Goal: Transaction & Acquisition: Book appointment/travel/reservation

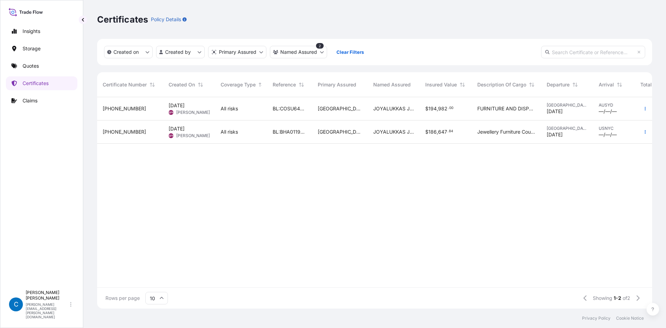
scroll to position [210, 550]
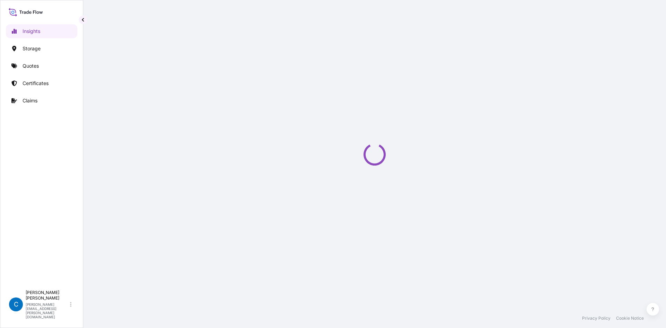
select select "2025"
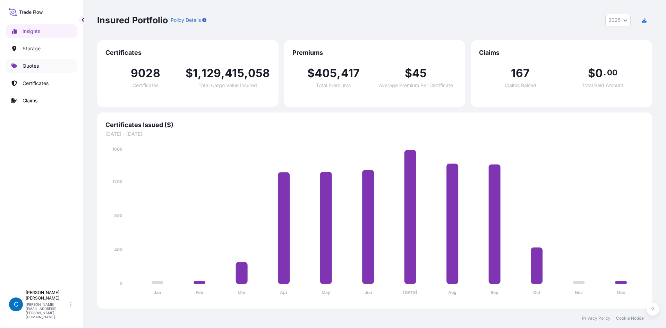
click at [52, 67] on link "Quotes" at bounding box center [41, 66] width 71 height 14
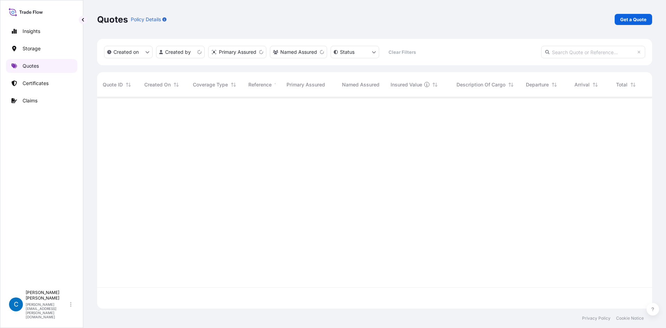
scroll to position [210, 550]
click at [641, 18] on p "Get a Quote" at bounding box center [634, 19] width 26 height 7
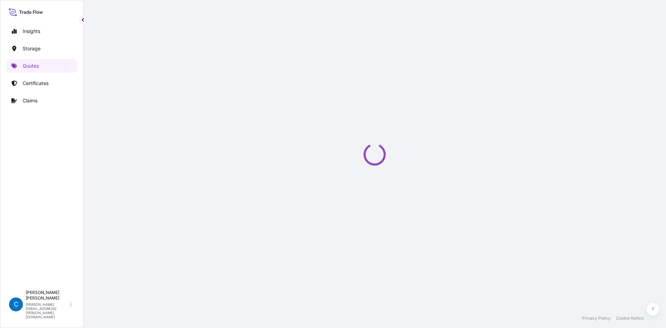
select select "Water"
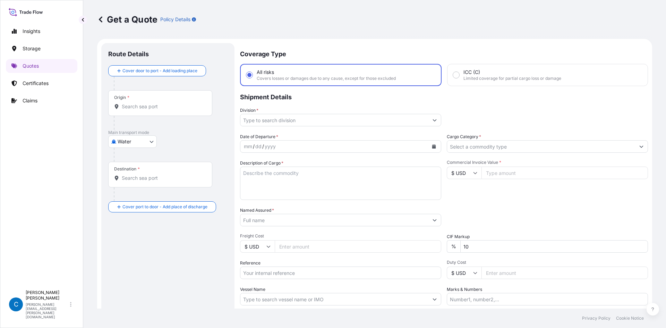
scroll to position [11, 0]
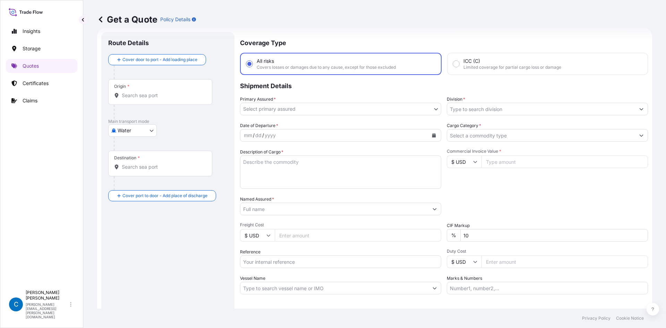
click at [172, 95] on input "Origin *" at bounding box center [163, 95] width 82 height 7
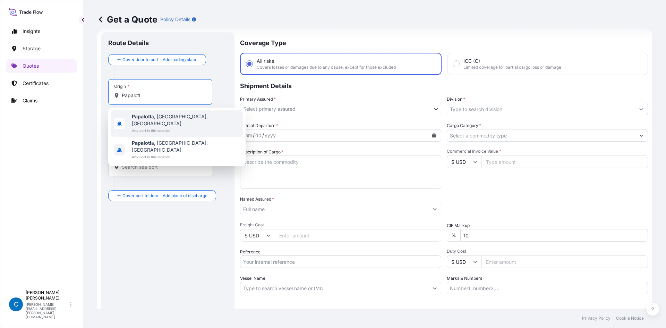
click at [157, 114] on span "[PERSON_NAME] a, [GEOGRAPHIC_DATA], [GEOGRAPHIC_DATA]" at bounding box center [186, 120] width 108 height 14
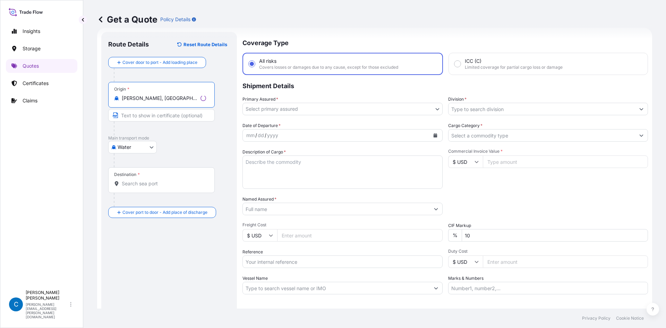
type input "[PERSON_NAME], [GEOGRAPHIC_DATA], [GEOGRAPHIC_DATA]"
click at [150, 181] on input "Destination *" at bounding box center [164, 183] width 84 height 7
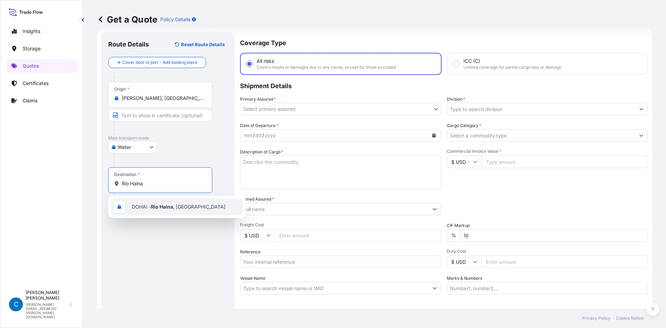
click at [145, 203] on div "DOHAI - [GEOGRAPHIC_DATA] , [GEOGRAPHIC_DATA]" at bounding box center [177, 207] width 132 height 17
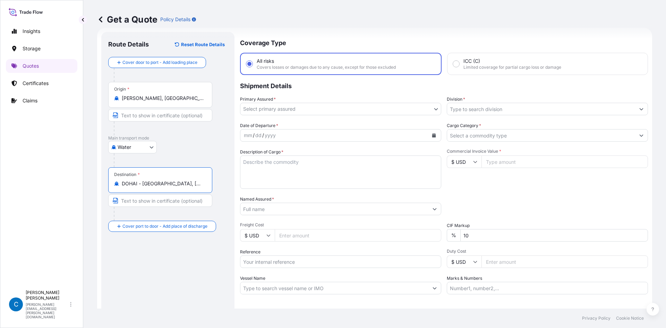
type input "DOHAI - [GEOGRAPHIC_DATA], [GEOGRAPHIC_DATA]"
click at [351, 110] on body "1 option available. Insights Storage Quotes Certificates Claims C [PERSON_NAME]…" at bounding box center [333, 164] width 666 height 328
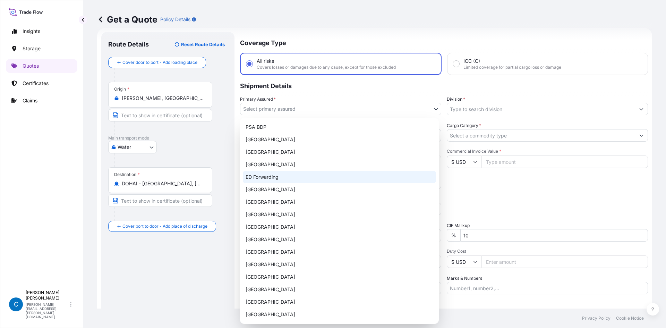
click at [283, 178] on div "ED Forwarding" at bounding box center [339, 177] width 193 height 12
select select "32195"
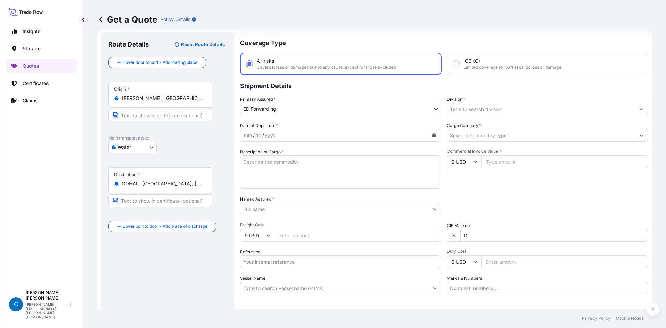
click at [486, 102] on div "Division *" at bounding box center [547, 105] width 201 height 19
click at [486, 108] on input "Division *" at bounding box center [541, 109] width 188 height 12
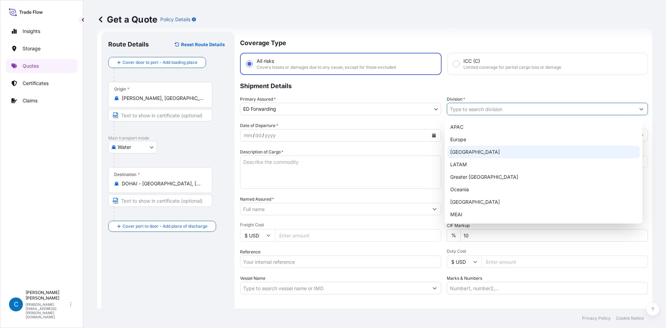
click at [473, 157] on div "[GEOGRAPHIC_DATA]" at bounding box center [544, 152] width 193 height 12
type input "[GEOGRAPHIC_DATA]"
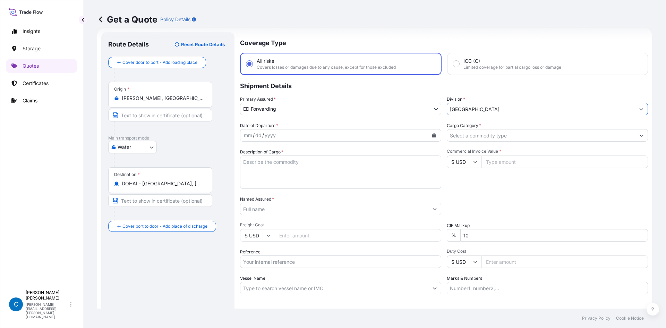
click at [366, 130] on div "mm / dd / yyyy" at bounding box center [334, 135] width 188 height 12
click at [437, 134] on button "Calendar" at bounding box center [434, 135] width 11 height 11
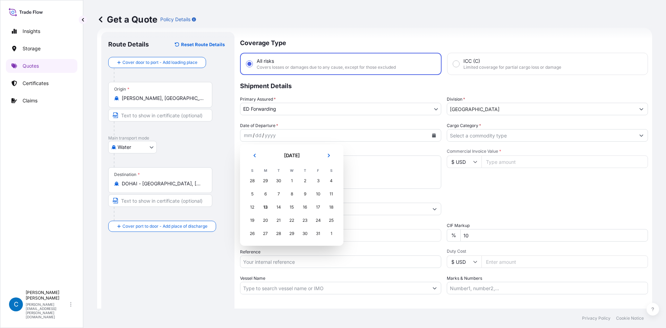
click at [270, 222] on div "20" at bounding box center [265, 220] width 12 height 12
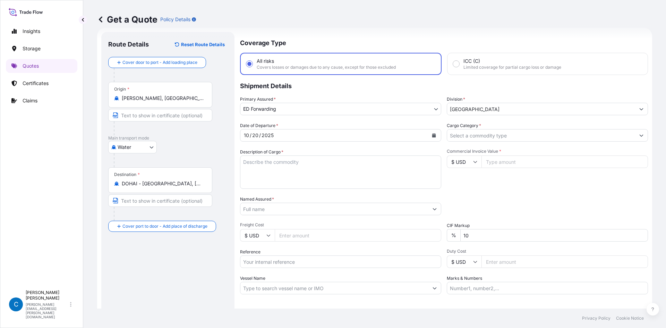
click at [497, 128] on div "Cargo Category *" at bounding box center [547, 131] width 201 height 19
click at [497, 129] on input "Cargo Category *" at bounding box center [541, 135] width 188 height 12
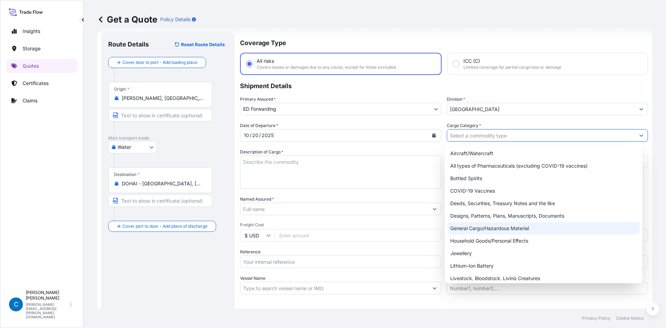
click at [454, 228] on div "General Cargo/Hazardous Material" at bounding box center [544, 228] width 193 height 12
type input "General Cargo/Hazardous Material"
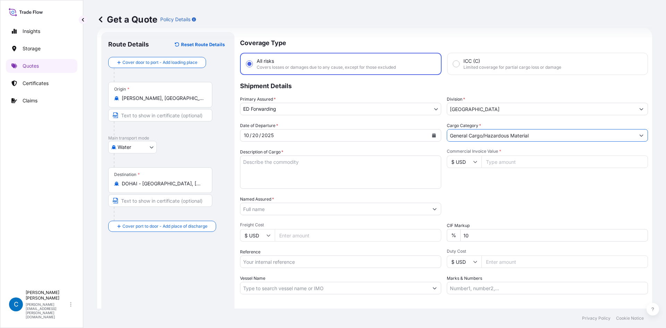
click at [340, 174] on textarea "Description of Cargo *" at bounding box center [340, 171] width 201 height 33
click at [361, 179] on textarea "Description of Cargo *" at bounding box center [340, 171] width 201 height 33
paste textarea "CPVC Pipes"
type textarea "CPVC Pipes"
click at [578, 166] on input "Commercial Invoice Value *" at bounding box center [565, 161] width 167 height 12
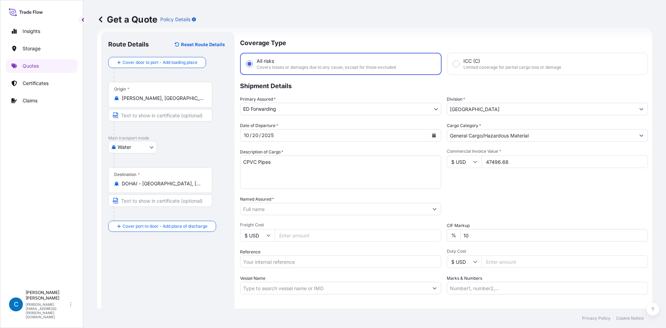
type input "47496.68"
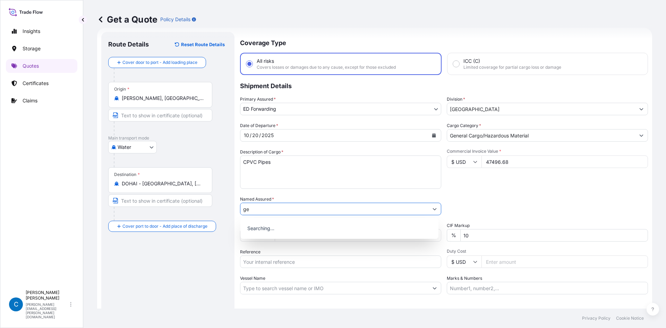
type input "g"
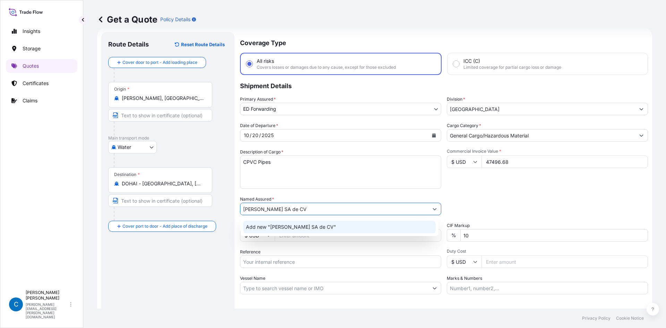
click at [341, 227] on div "Add new "[PERSON_NAME] SA de CV"" at bounding box center [339, 227] width 193 height 12
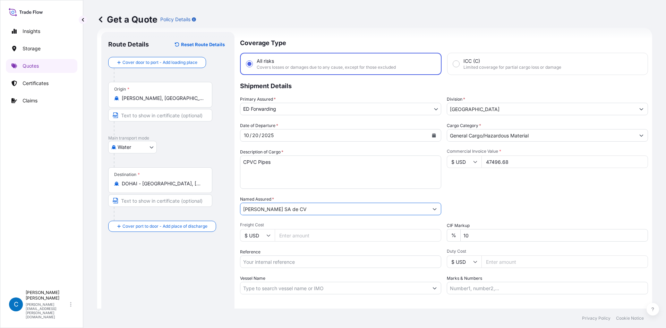
type input "[PERSON_NAME] SA de CV"
click at [335, 239] on input "Freight Cost" at bounding box center [358, 235] width 167 height 12
click at [462, 233] on input "10" at bounding box center [555, 235] width 188 height 12
click at [464, 234] on input "10" at bounding box center [555, 235] width 188 height 12
type input "0"
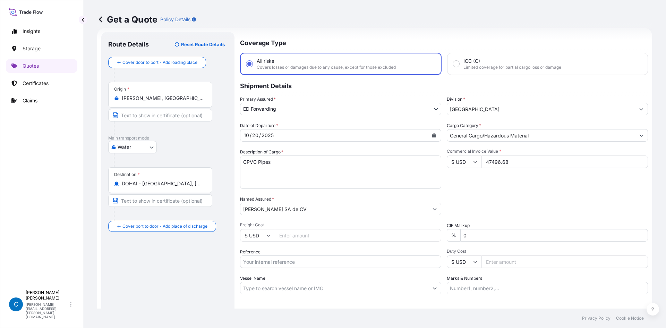
click at [352, 259] on input "Reference" at bounding box center [340, 261] width 201 height 12
paste input "ZIMUMEX960101 - SCMXES2510098"
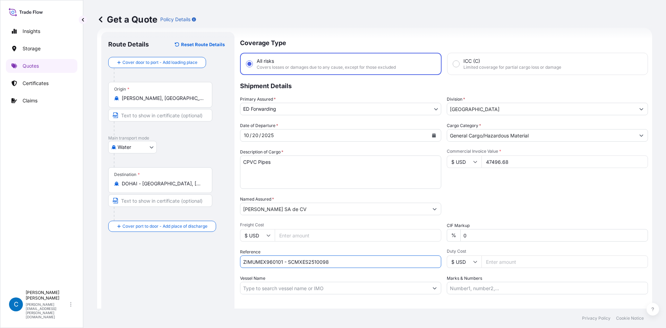
type input "ZIMUMEX960101 - SCMXES2510098"
click at [479, 187] on div "Commercial Invoice Value * $ USD 47496.68" at bounding box center [547, 169] width 201 height 40
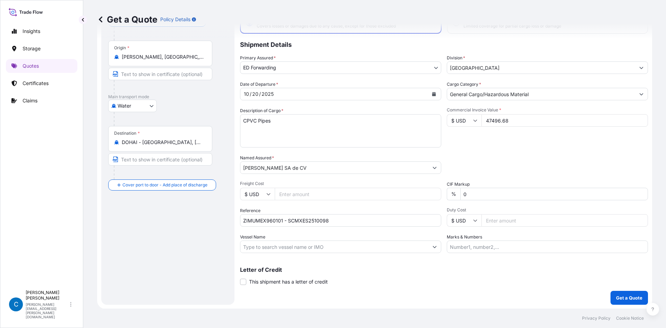
scroll to position [53, 0]
click at [396, 251] on input "Vessel Name" at bounding box center [334, 246] width 188 height 12
paste input "KAMDHENU"
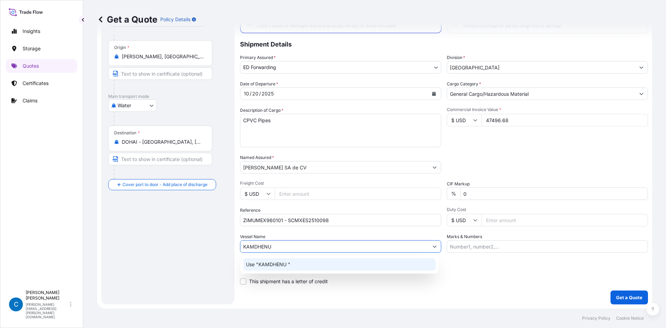
click at [382, 258] on div "Use "KAMDHENU "" at bounding box center [339, 264] width 193 height 12
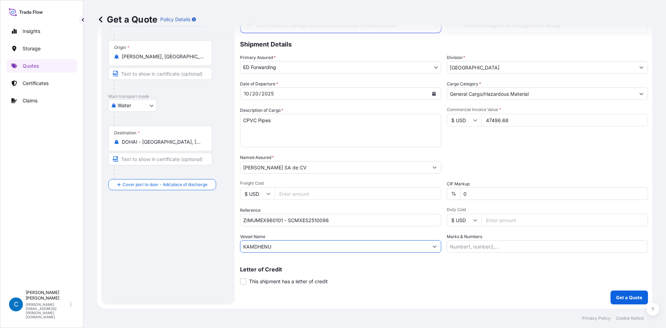
type input "KAMDHENU"
click at [444, 287] on div "Coverage Type All risks Covers losses or damages due to any cause, except for t…" at bounding box center [444, 147] width 408 height 314
click at [622, 297] on p "Get a Quote" at bounding box center [629, 297] width 26 height 7
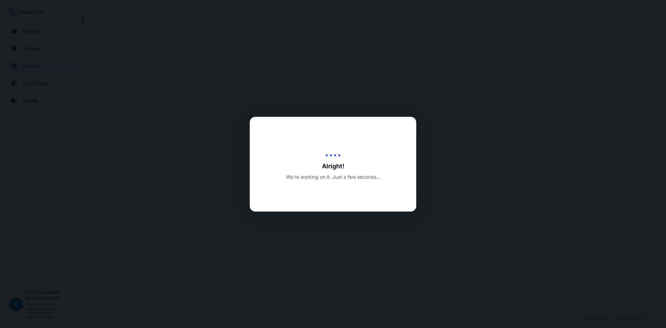
select select "Water"
select select "32195"
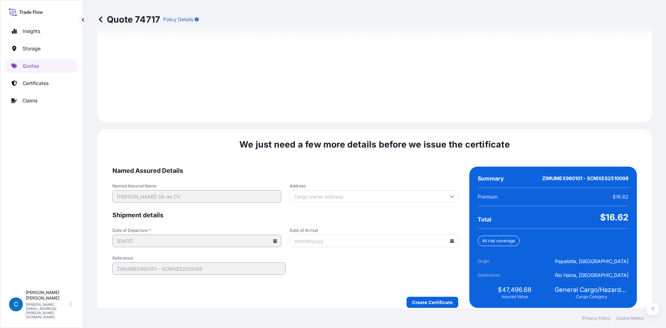
scroll to position [960, 0]
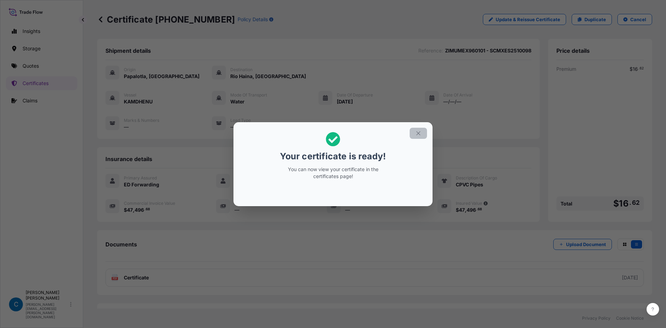
click at [419, 138] on button "button" at bounding box center [418, 133] width 17 height 11
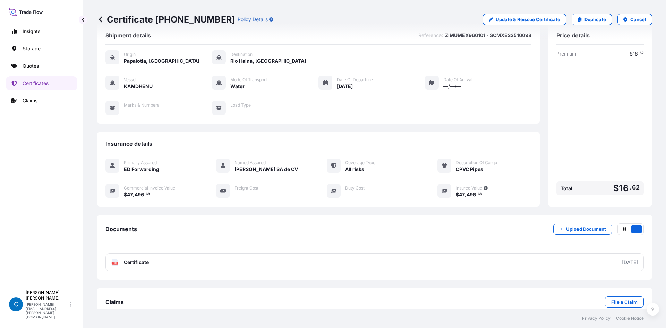
scroll to position [30, 0]
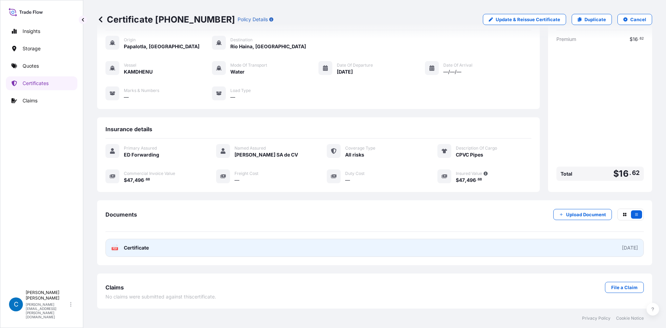
click at [393, 246] on link "PDF Certificate [DATE]" at bounding box center [375, 248] width 539 height 18
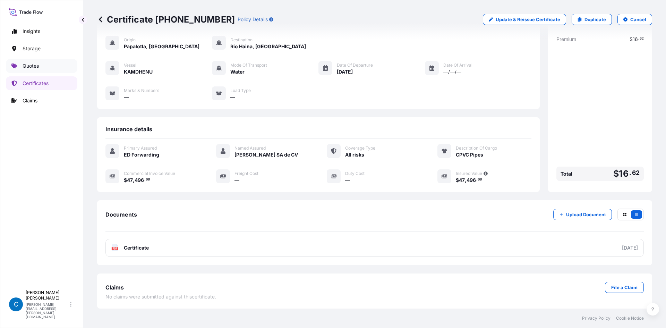
click at [38, 66] on p "Quotes" at bounding box center [31, 65] width 16 height 7
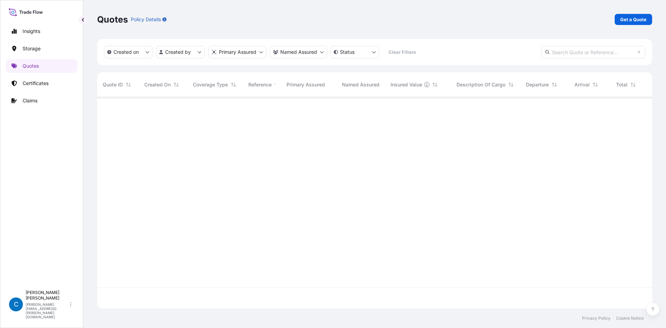
scroll to position [210, 550]
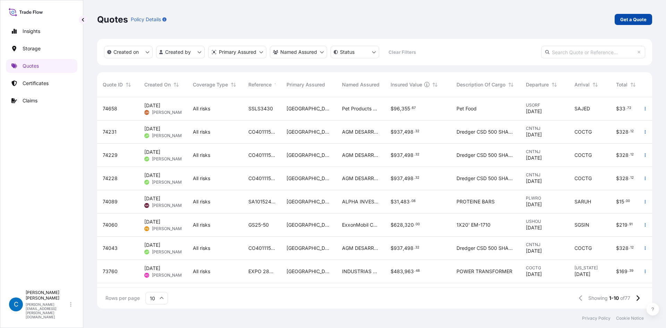
click at [633, 21] on p "Get a Quote" at bounding box center [634, 19] width 26 height 7
select select "Water"
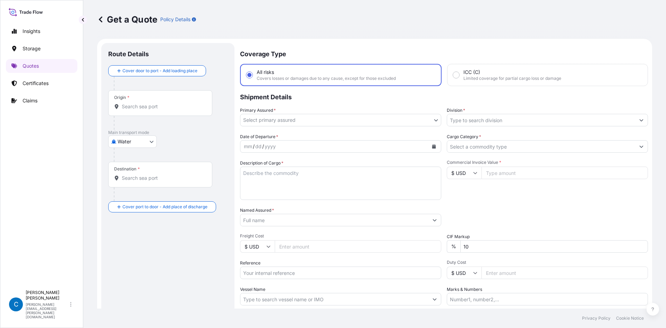
scroll to position [11, 0]
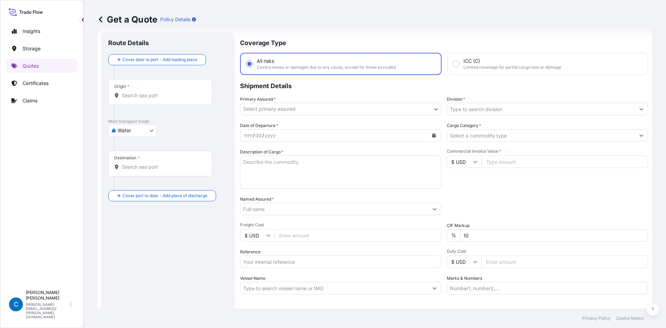
click at [162, 98] on input "Origin *" at bounding box center [163, 95] width 82 height 7
type input "["
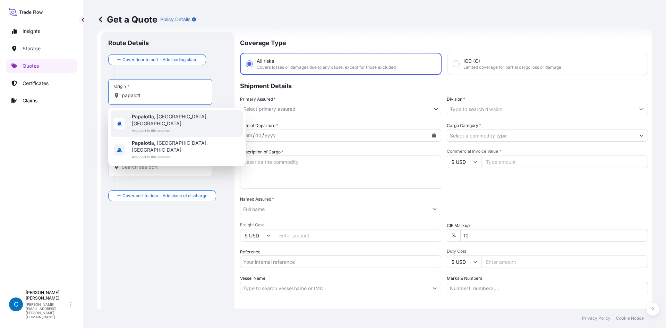
click at [161, 116] on span "[PERSON_NAME] a, [GEOGRAPHIC_DATA], [GEOGRAPHIC_DATA]" at bounding box center [186, 120] width 108 height 14
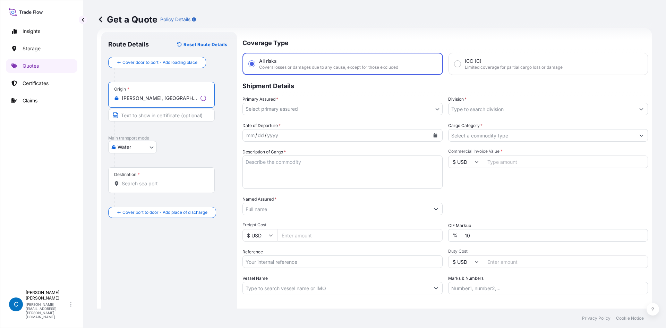
type input "[PERSON_NAME], [GEOGRAPHIC_DATA], [GEOGRAPHIC_DATA]"
click at [140, 184] on input "Destination *" at bounding box center [164, 183] width 84 height 7
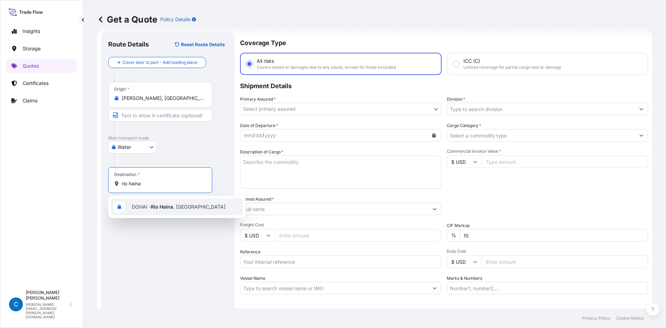
click at [172, 211] on div "DOHAI - [GEOGRAPHIC_DATA] , [GEOGRAPHIC_DATA]" at bounding box center [177, 207] width 132 height 17
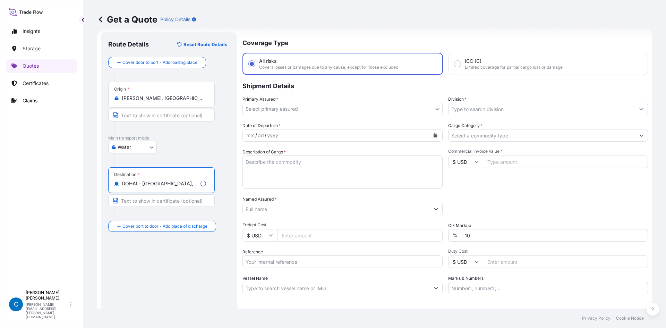
type input "DOHAI - [GEOGRAPHIC_DATA], [GEOGRAPHIC_DATA]"
click at [306, 101] on div "Primary Assured * Select primary assured" at bounding box center [343, 105] width 200 height 19
click at [306, 102] on div "Primary Assured * Select primary assured" at bounding box center [340, 105] width 201 height 19
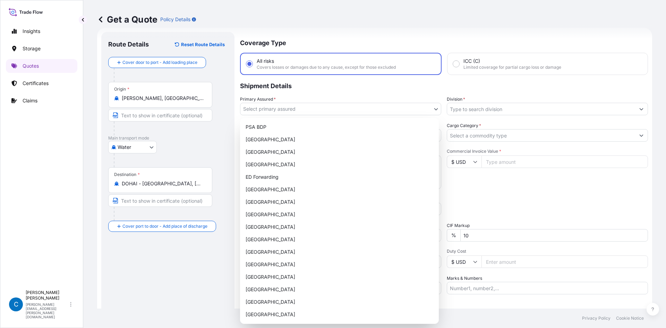
click at [306, 103] on body "0 options available. 1 option available. Insights Storage Quotes Certificates C…" at bounding box center [333, 164] width 666 height 328
click at [274, 176] on div "ED Forwarding" at bounding box center [339, 177] width 193 height 12
select select "32195"
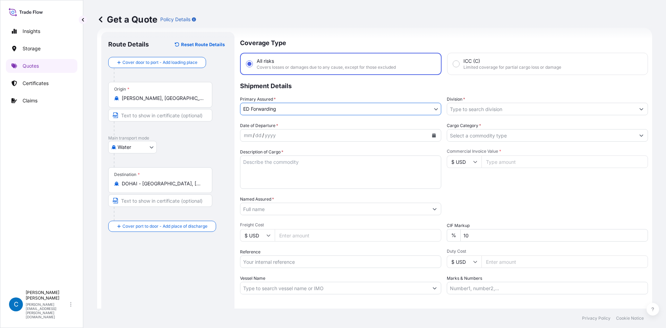
click at [507, 106] on input "Division *" at bounding box center [541, 109] width 188 height 12
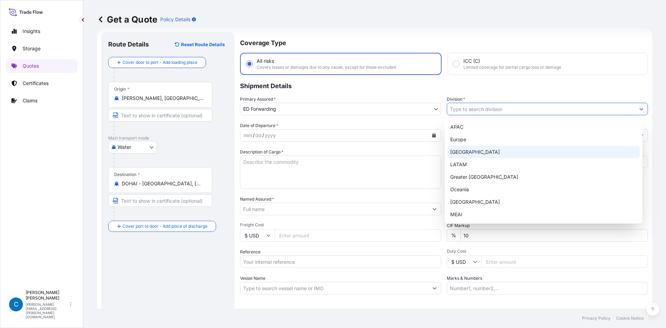
click at [466, 152] on div "[GEOGRAPHIC_DATA]" at bounding box center [544, 152] width 193 height 12
type input "[GEOGRAPHIC_DATA]"
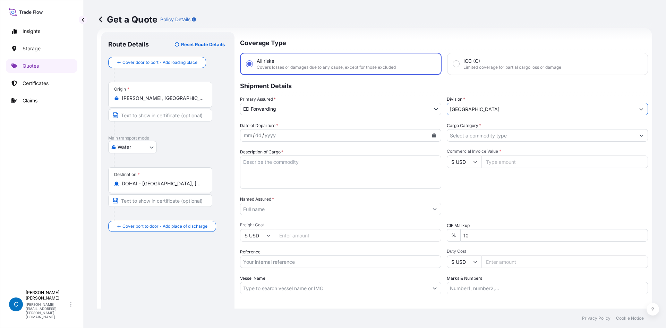
click at [333, 125] on div "Date of Departure * mm / dd / yyyy" at bounding box center [340, 131] width 201 height 19
click at [333, 130] on div "mm / dd / yyyy" at bounding box center [334, 135] width 188 height 12
click at [429, 136] on button "Calendar" at bounding box center [434, 135] width 11 height 11
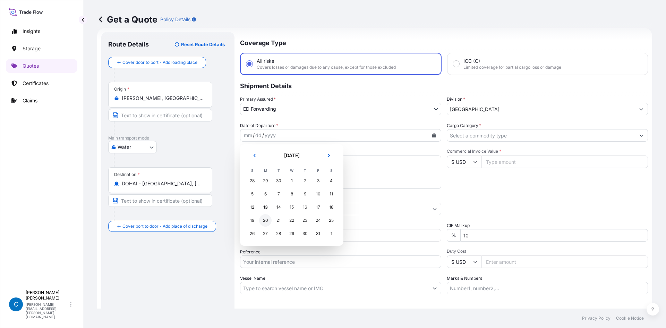
click at [264, 223] on div "20" at bounding box center [265, 220] width 12 height 12
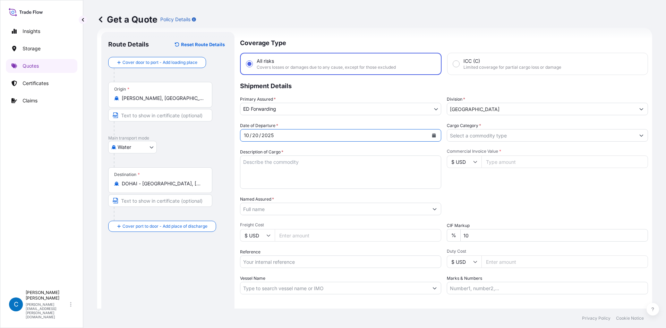
click at [519, 130] on input "Cargo Category *" at bounding box center [541, 135] width 188 height 12
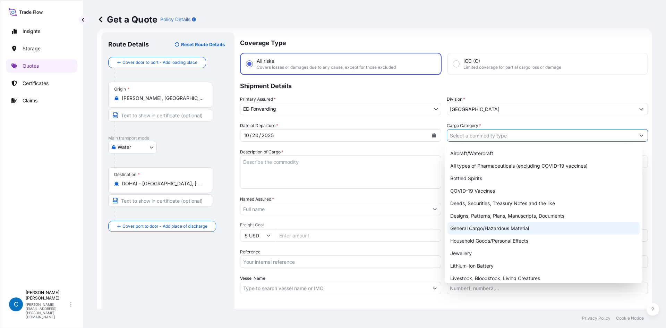
click at [467, 226] on div "General Cargo/Hazardous Material" at bounding box center [544, 228] width 193 height 12
type input "General Cargo/Hazardous Material"
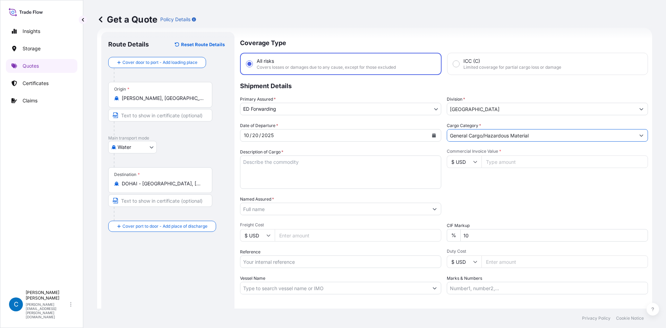
click at [343, 170] on textarea "Description of Cargo *" at bounding box center [340, 171] width 201 height 33
click at [276, 162] on textarea "Description of Cargo *" at bounding box center [340, 171] width 201 height 33
paste textarea "CPVC Pipes [PERSON_NAME] 48¨"
type textarea "CPVC Pipes [PERSON_NAME] 48¨"
click at [537, 162] on input "Commercial Invoice Value *" at bounding box center [565, 161] width 167 height 12
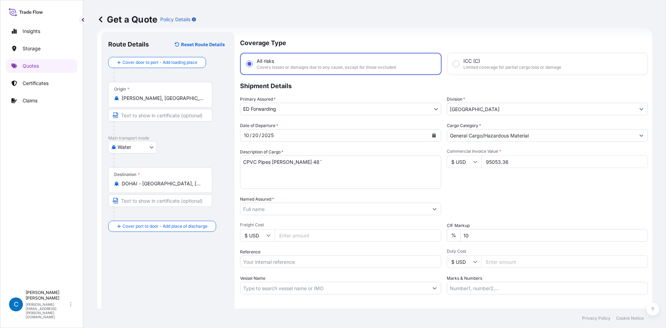
type input "95053.36"
click at [463, 235] on input "10" at bounding box center [555, 235] width 188 height 12
type input "0"
click at [510, 195] on div "Date of Departure * [DATE] Cargo Category * General Cargo/Hazardous Material De…" at bounding box center [444, 208] width 408 height 172
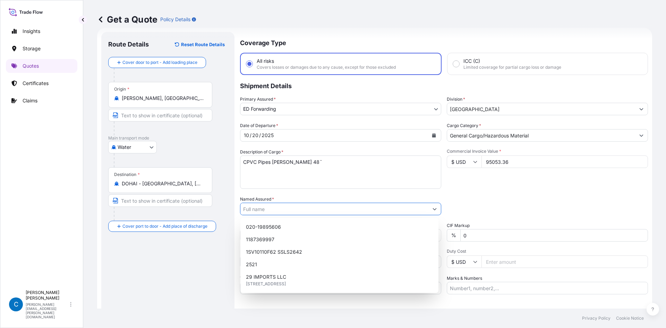
click at [389, 210] on input "Named Assured *" at bounding box center [334, 209] width 188 height 12
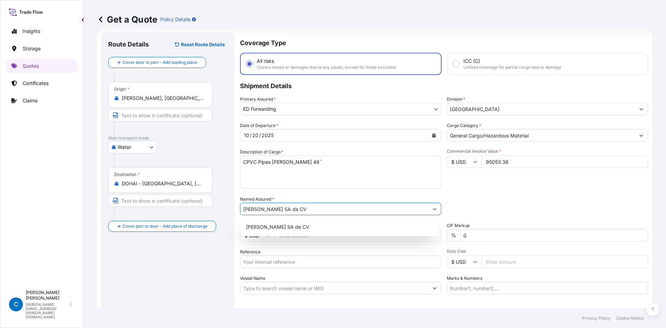
type input "[PERSON_NAME] SA de CV"
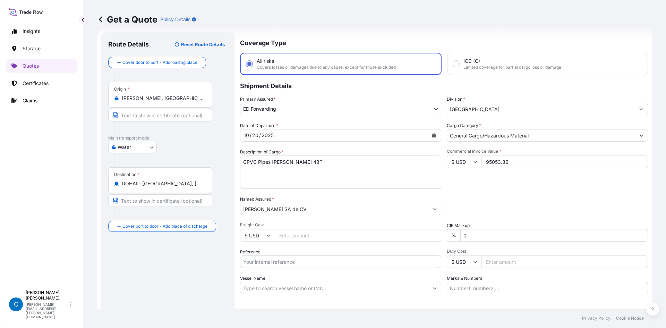
click at [462, 190] on div "Date of Departure * [DATE] Cargo Category * General Cargo/Hazardous Material De…" at bounding box center [444, 208] width 408 height 172
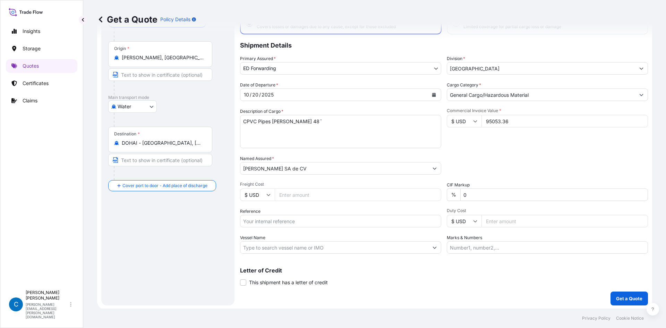
scroll to position [53, 0]
click at [623, 296] on p "Get a Quote" at bounding box center [629, 297] width 26 height 7
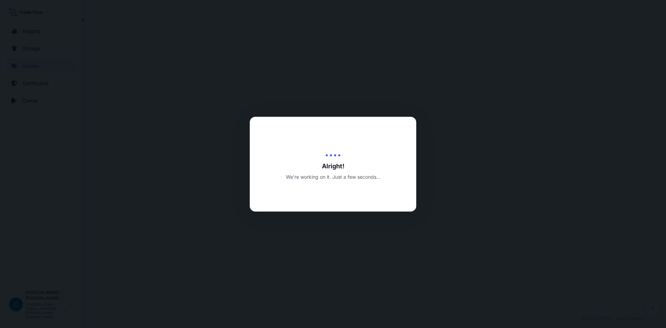
select select "Water"
select select "32195"
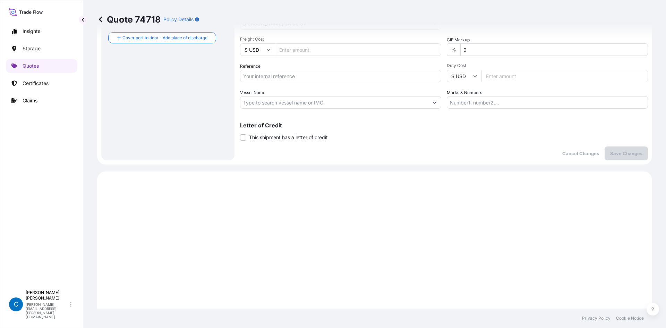
scroll to position [160, 0]
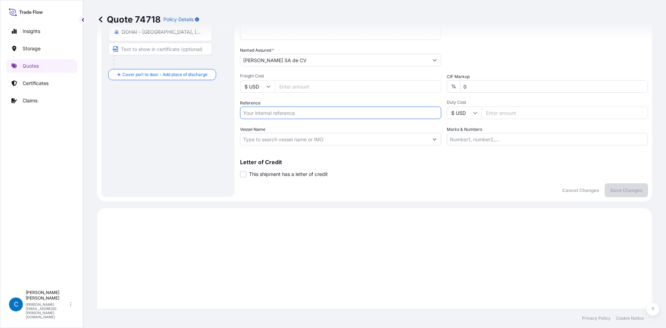
paste input "CPVC Pipes [PERSON_NAME] 48¨"
type input "CPVC Pipes [PERSON_NAME] 48¨"
click at [332, 132] on div "Vessel Name" at bounding box center [340, 135] width 201 height 19
paste input "KAMDHENU"
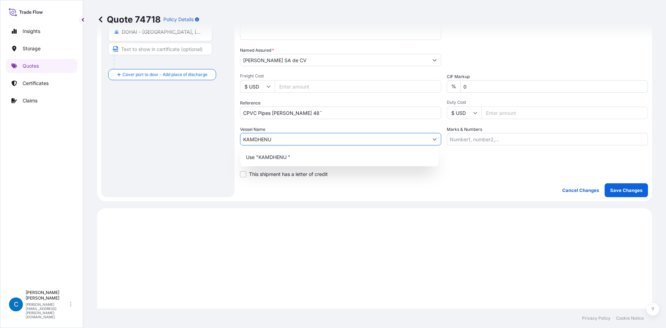
type input "KAMDHENU"
click at [394, 187] on div "Coverage Type All risks Covers losses or damages due to any cause, except for t…" at bounding box center [444, 40] width 408 height 314
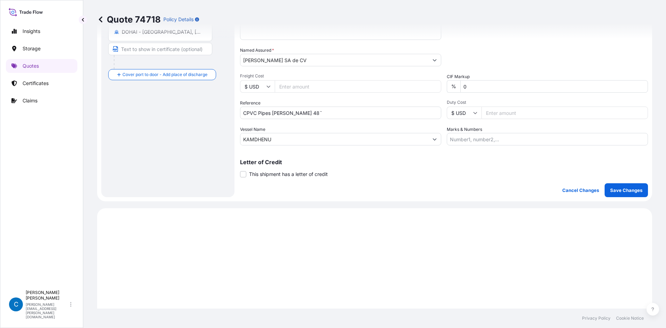
click at [363, 140] on input "KAMDHENU" at bounding box center [334, 139] width 188 height 12
click at [270, 136] on input "KAMDHENU" at bounding box center [334, 139] width 188 height 12
click at [440, 140] on div "Date of Departure * [DATE] Cargo Category * General Cargo/Hazardous Material De…" at bounding box center [444, 59] width 408 height 172
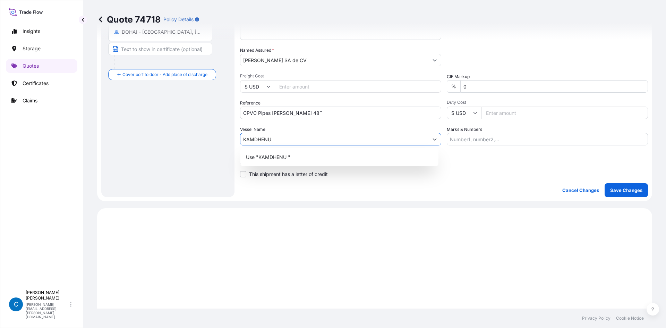
click at [433, 141] on icon "Show suggestions" at bounding box center [435, 139] width 4 height 4
click at [375, 160] on div "Use "KAMDHENU "" at bounding box center [339, 157] width 193 height 12
click at [467, 180] on div "Coverage Type All risks Covers losses or damages due to any cause, except for t…" at bounding box center [444, 40] width 408 height 314
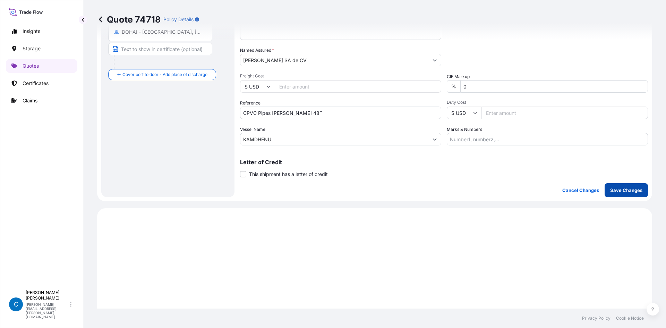
click at [611, 185] on button "Save Changes" at bounding box center [626, 190] width 43 height 14
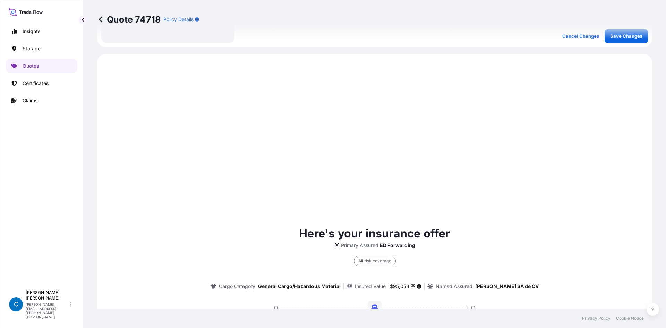
scroll to position [334, 0]
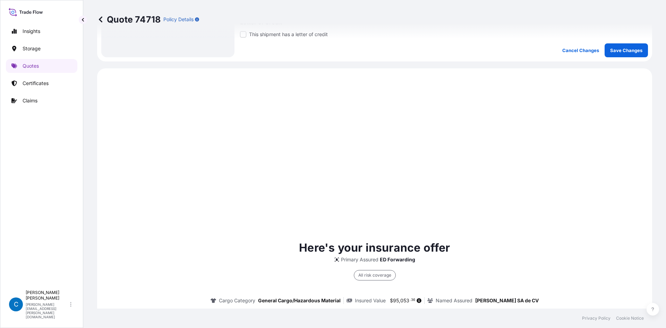
select select "Water"
select select "32195"
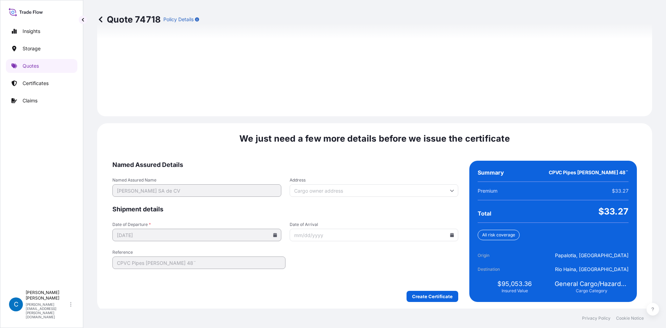
scroll to position [960, 0]
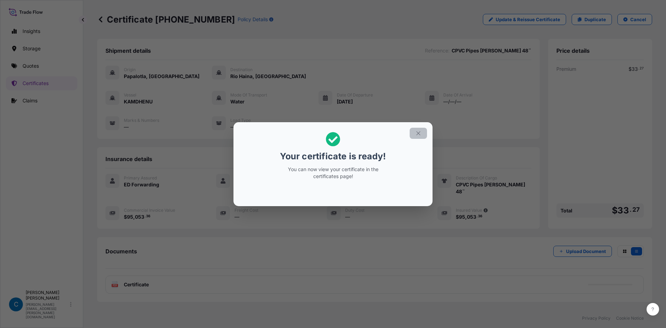
click at [423, 136] on button "button" at bounding box center [418, 133] width 17 height 11
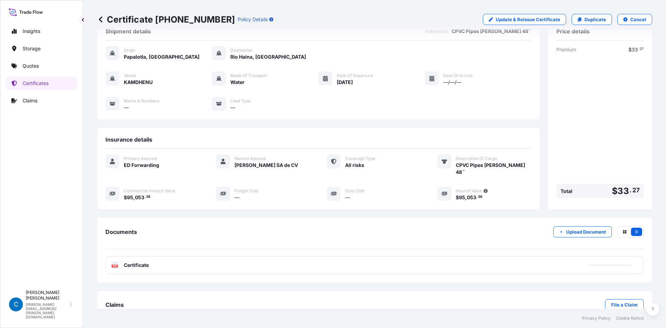
scroll to position [30, 0]
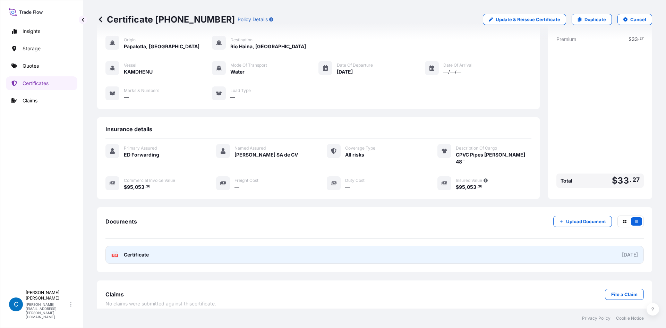
drag, startPoint x: 338, startPoint y: 251, endPoint x: 329, endPoint y: 251, distance: 9.0
click at [329, 251] on link "PDF Certificate [DATE]" at bounding box center [375, 255] width 539 height 18
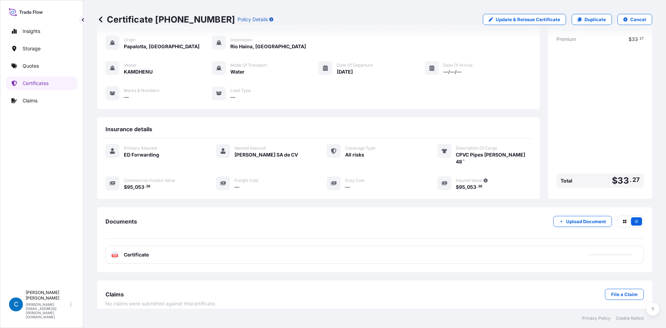
scroll to position [0, 0]
